Goal: Task Accomplishment & Management: Manage account settings

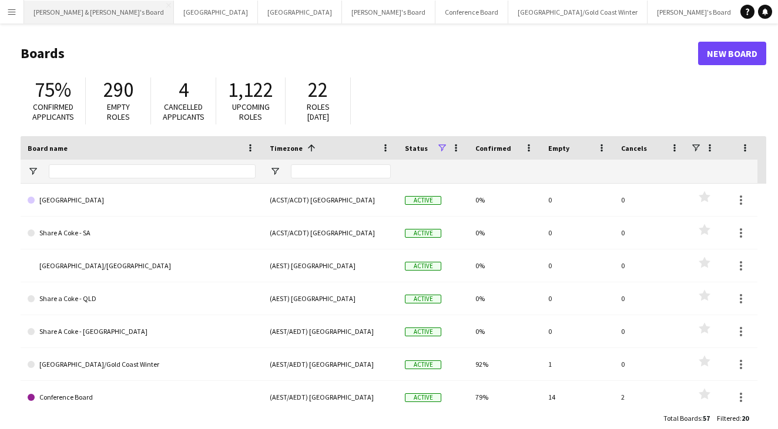
click at [34, 12] on button "[PERSON_NAME] & [PERSON_NAME]'s Board Close" at bounding box center [99, 12] width 150 height 23
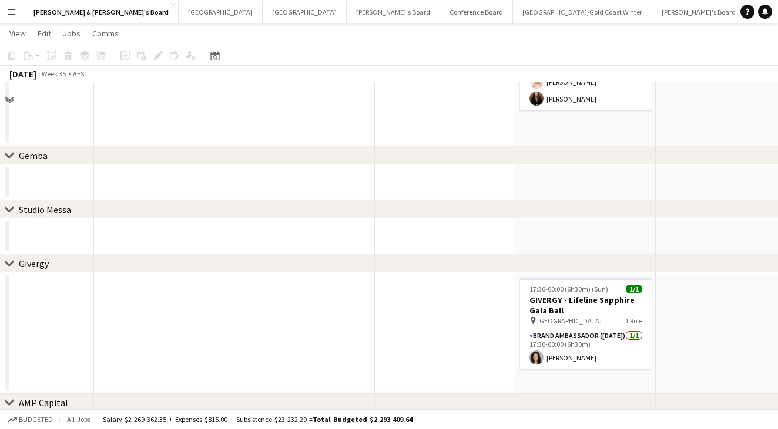
scroll to position [421, 0]
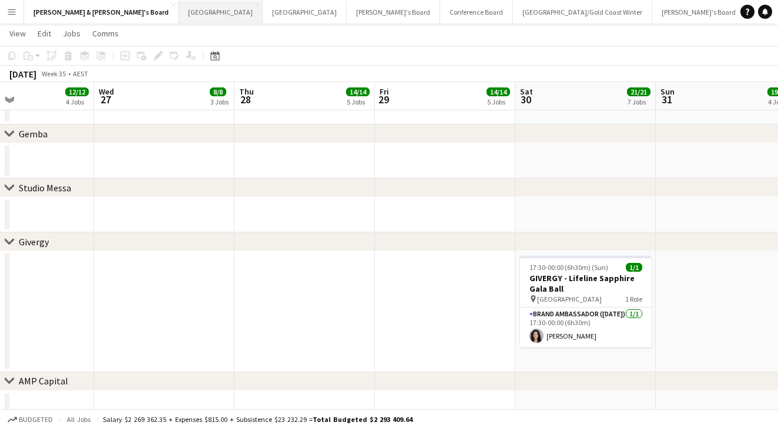
click at [179, 16] on button "Sydney Close" at bounding box center [221, 12] width 84 height 23
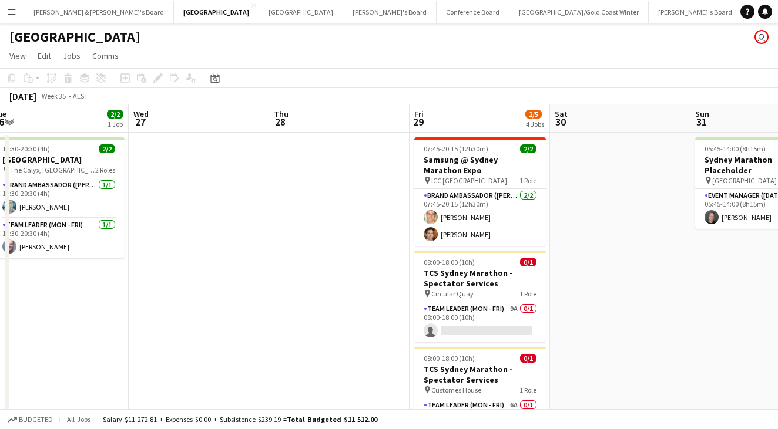
click at [16, 9] on app-icon "Menu" at bounding box center [11, 11] width 9 height 9
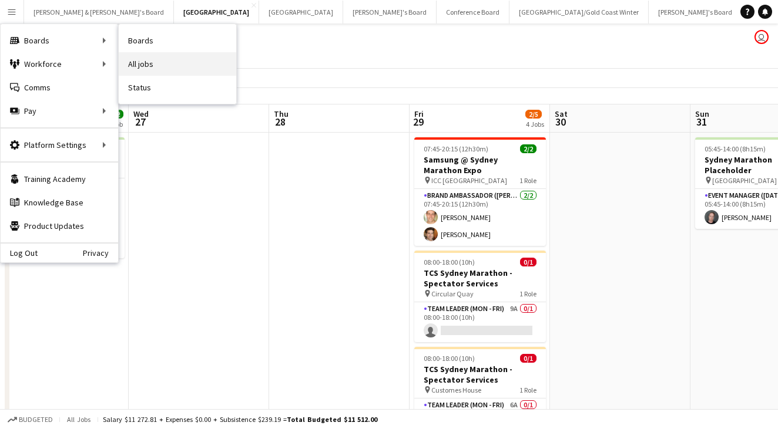
click at [162, 66] on link "All jobs" at bounding box center [178, 64] width 118 height 24
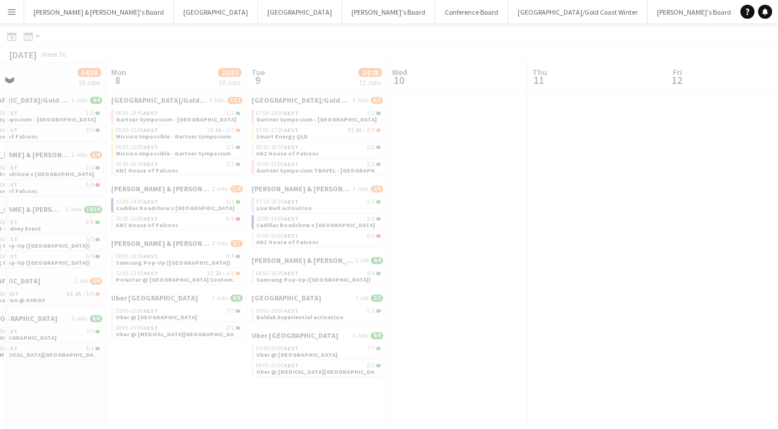
scroll to position [32, 0]
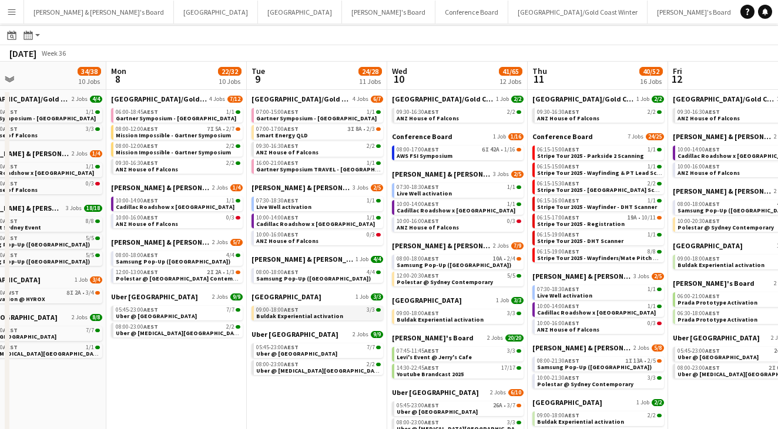
click at [342, 317] on link "09:00-18:00 AEST 3/3 Buldak Experiential activation" at bounding box center [318, 313] width 125 height 14
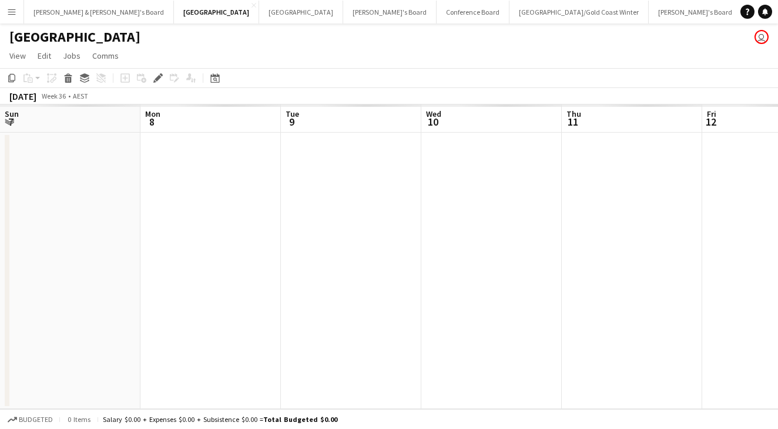
scroll to position [0, 404]
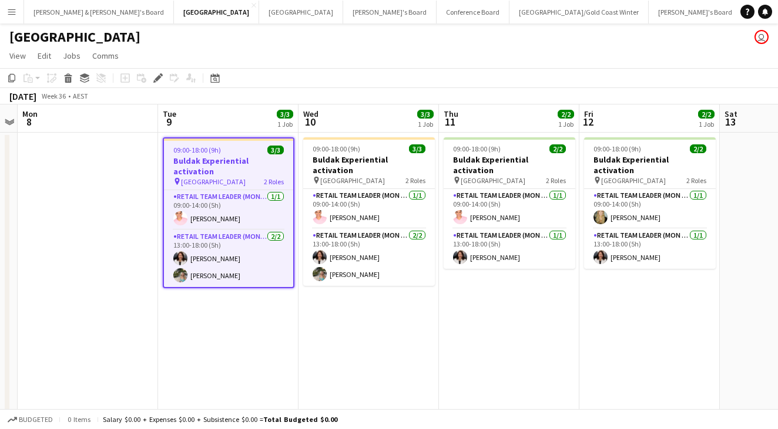
click at [256, 157] on h3 "Buldak Experiential activation" at bounding box center [228, 166] width 129 height 21
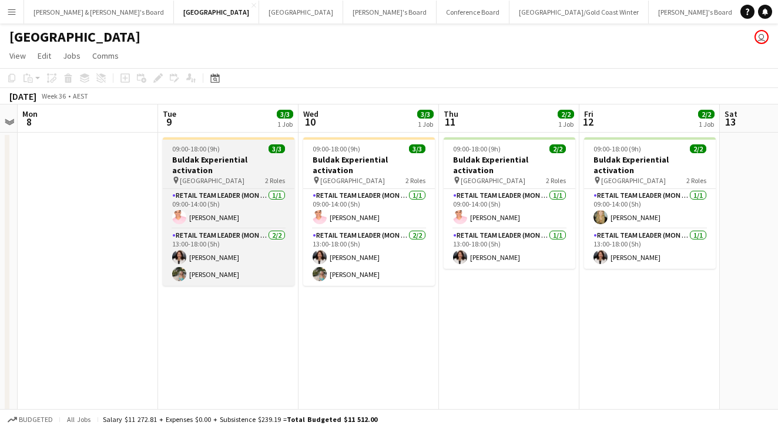
click at [241, 153] on app-job-card "09:00-18:00 (9h) 3/3 Buldak Experiential activation pin Bondi Junction Westfiel…" at bounding box center [229, 211] width 132 height 149
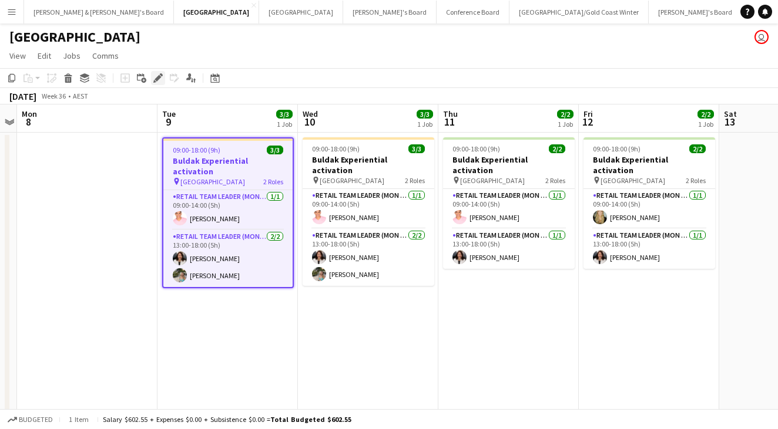
click at [153, 78] on icon "Edit" at bounding box center [157, 77] width 9 height 9
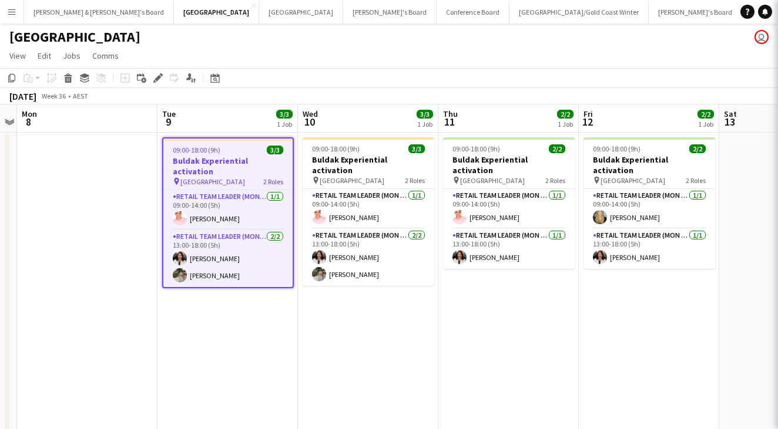
type input "**********"
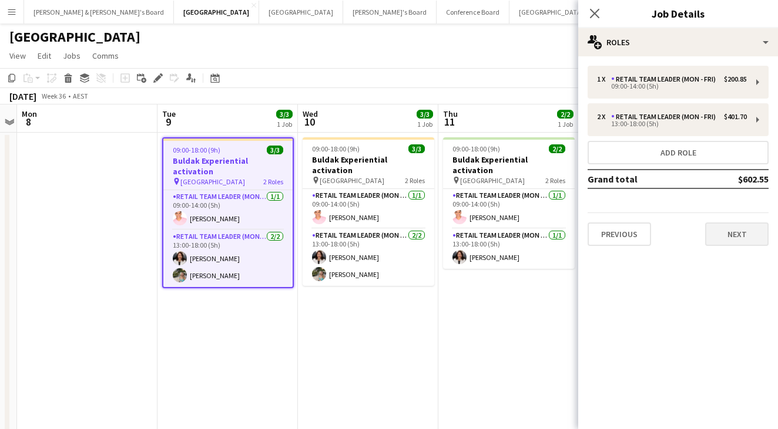
click at [730, 232] on button "Next" at bounding box center [736, 235] width 63 height 24
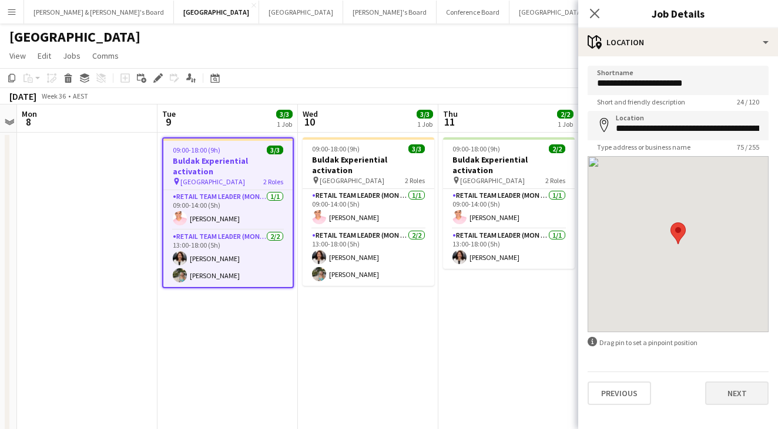
click at [760, 396] on button "Next" at bounding box center [736, 394] width 63 height 24
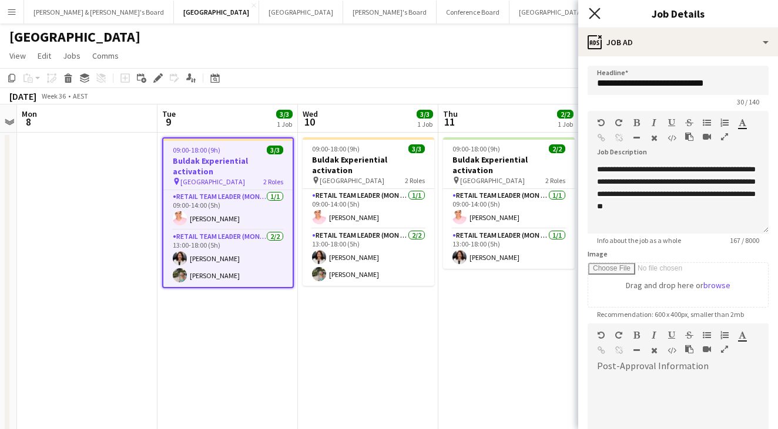
click at [594, 12] on icon at bounding box center [594, 13] width 11 height 11
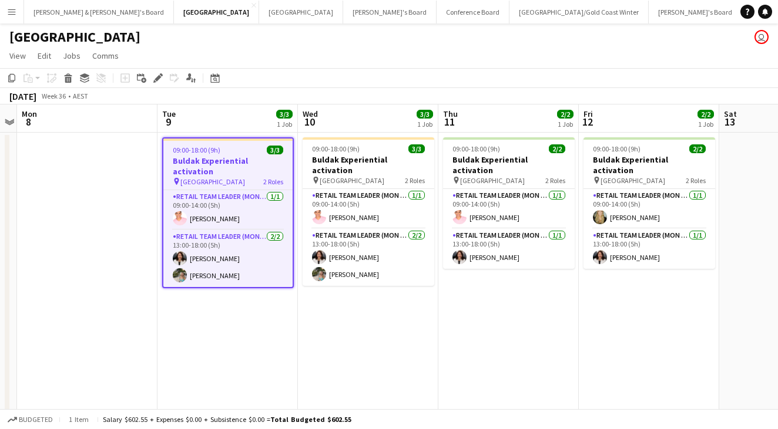
click at [404, 72] on app-toolbar "Copy Paste Paste Command V Paste with crew Command Shift V Paste linked Job Del…" at bounding box center [389, 78] width 778 height 20
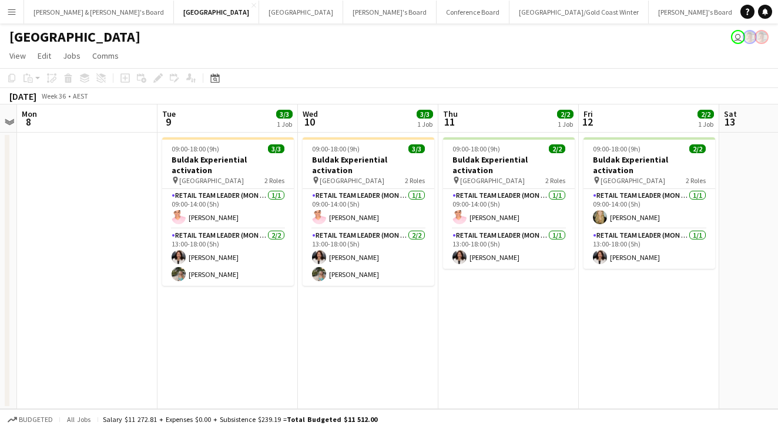
scroll to position [0, 0]
click at [76, 13] on button "[PERSON_NAME] & [PERSON_NAME]'s Board Close" at bounding box center [99, 12] width 150 height 23
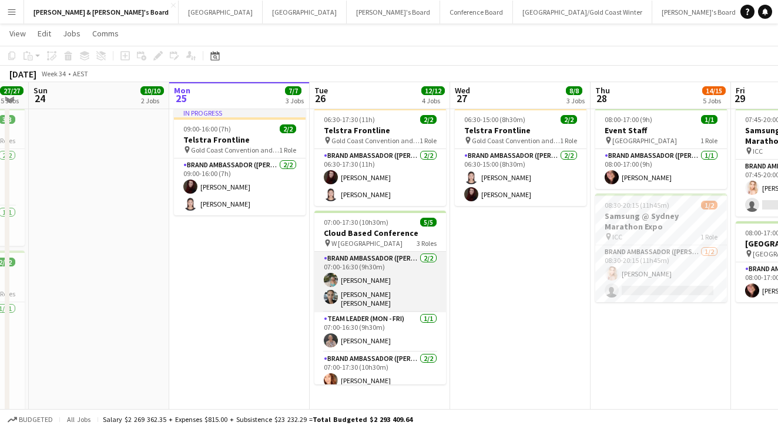
scroll to position [25, 0]
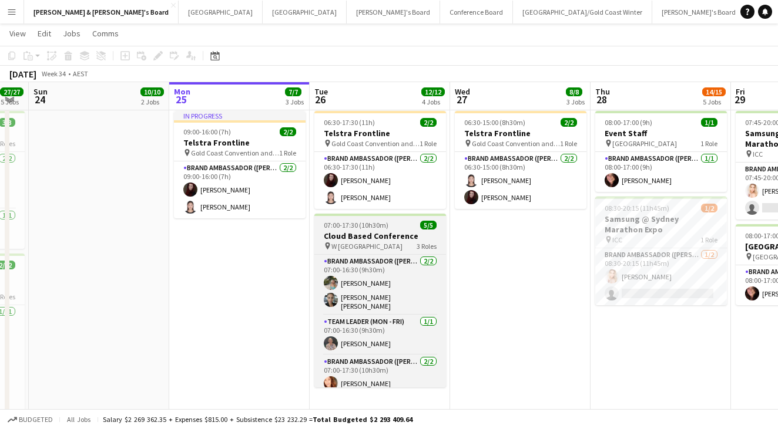
click at [391, 240] on h3 "Cloud Based Conference" at bounding box center [380, 236] width 132 height 11
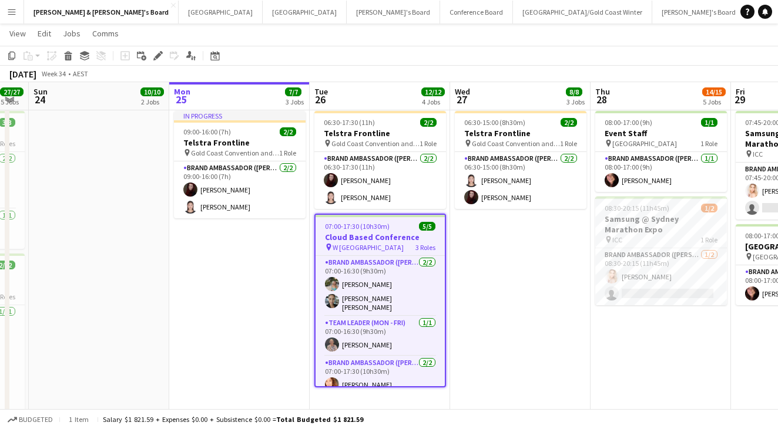
click at [294, 271] on app-date-cell "In progress 09:00-16:00 (7h) 2/2 Telstra Frontline pin Gold Coast Convention an…" at bounding box center [239, 313] width 140 height 414
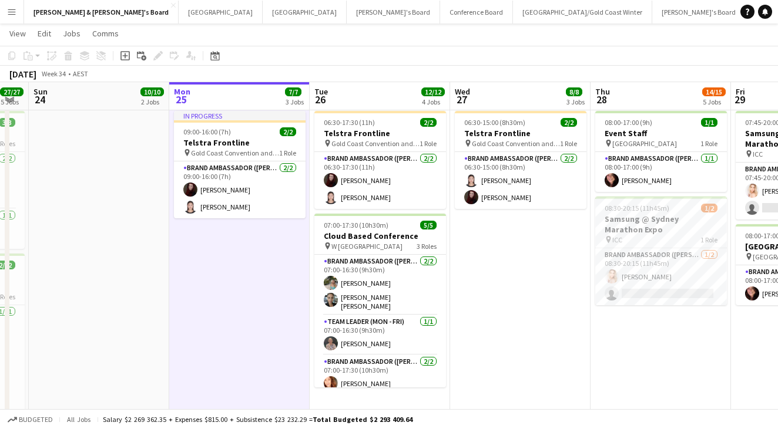
click at [389, 66] on div "August 2025 Week 34 • AEST" at bounding box center [389, 74] width 778 height 16
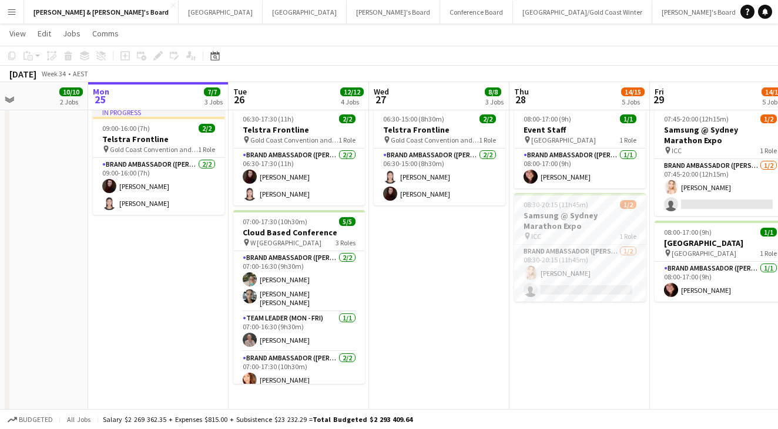
scroll to position [0, 385]
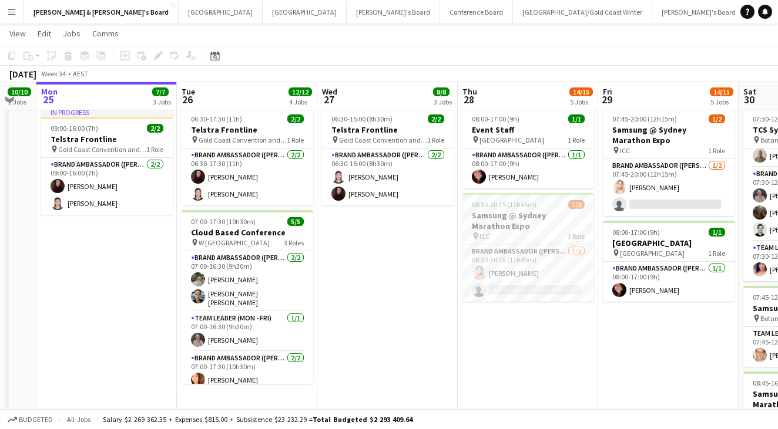
click at [489, 58] on app-toolbar "Copy Paste Paste Command V Paste with crew Command Shift V Paste linked Job Del…" at bounding box center [389, 56] width 778 height 20
